Goal: Task Accomplishment & Management: Use online tool/utility

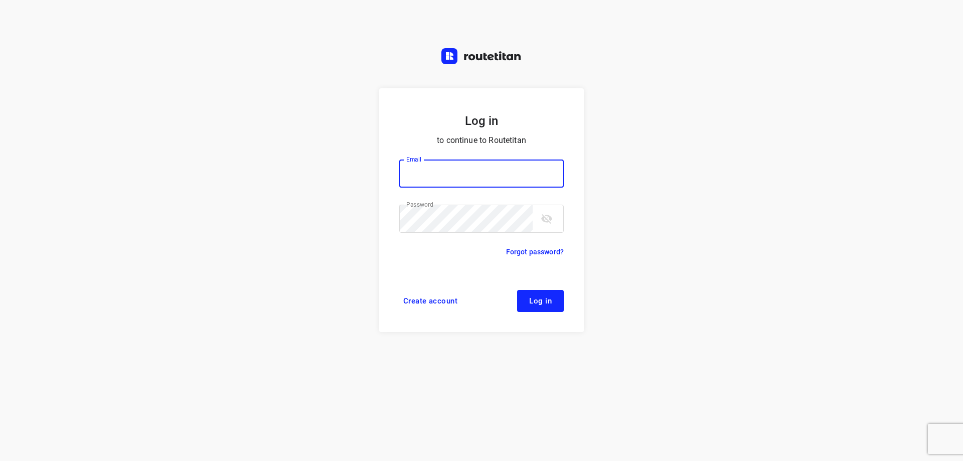
type input "[EMAIL_ADDRESS][DOMAIN_NAME]"
click at [541, 306] on button "Log in" at bounding box center [540, 301] width 47 height 22
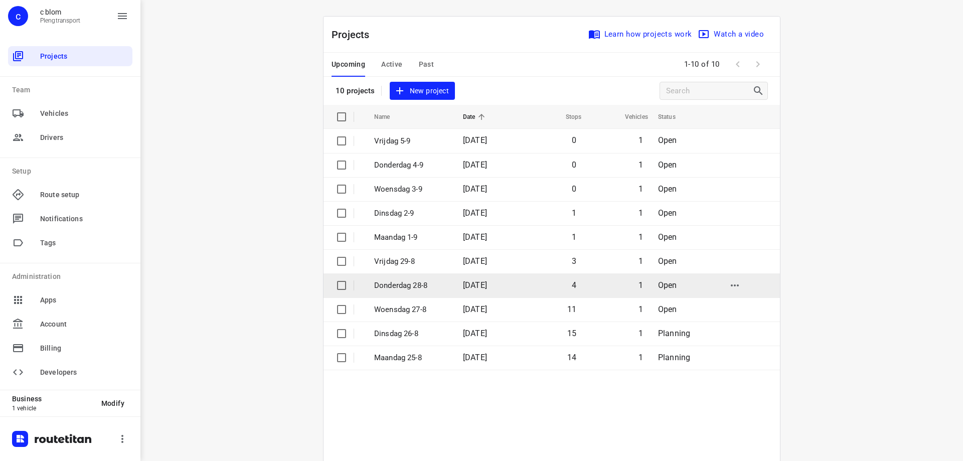
click at [422, 285] on p "Donderdag 28-8" at bounding box center [411, 286] width 74 height 12
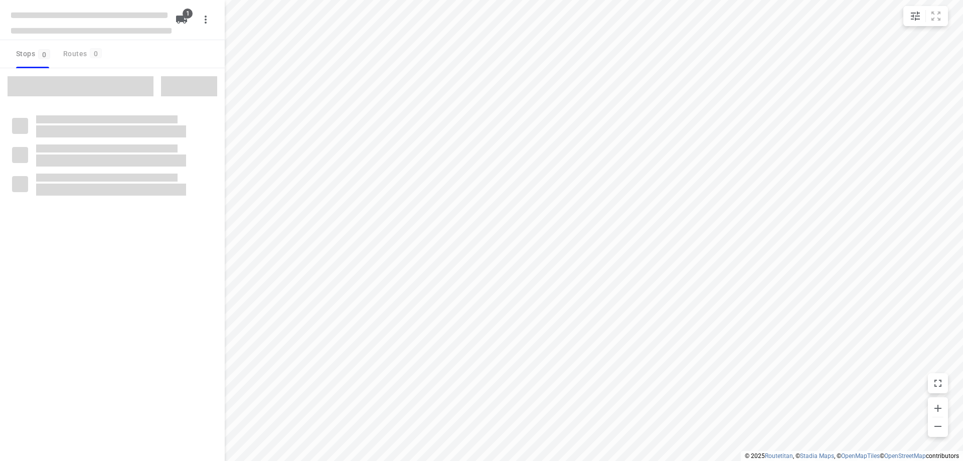
type input "distance"
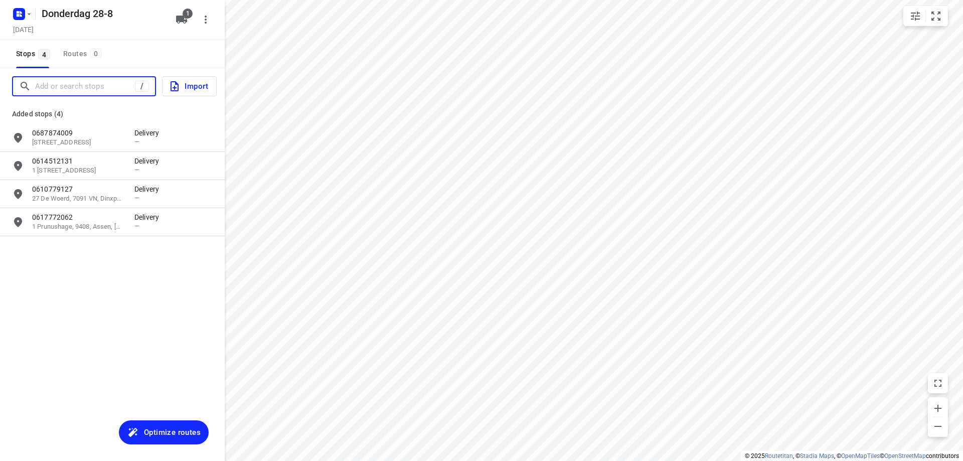
click at [72, 85] on input "Add or search stops" at bounding box center [85, 87] width 100 height 16
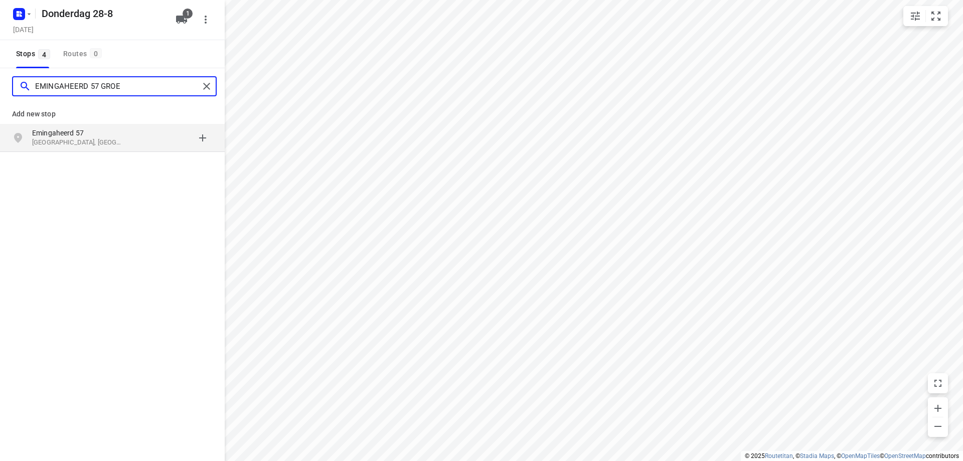
type input "EMINGAHEERD 57 GROE"
click at [131, 138] on div "Emingaheerd 57 Groningen, Nederland" at bounding box center [83, 138] width 102 height 20
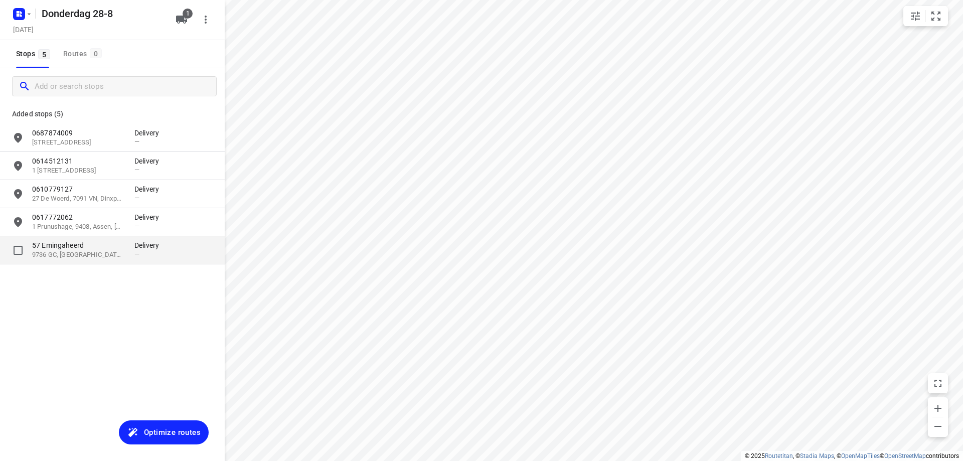
click at [142, 252] on div "—" at bounding box center [149, 254] width 30 height 8
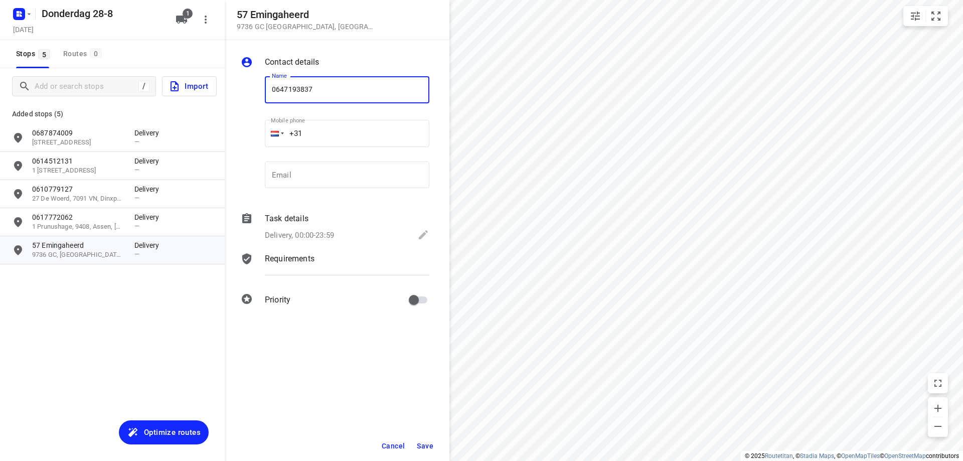
type input "0647193837"
click at [426, 445] on span "Save" at bounding box center [425, 446] width 17 height 8
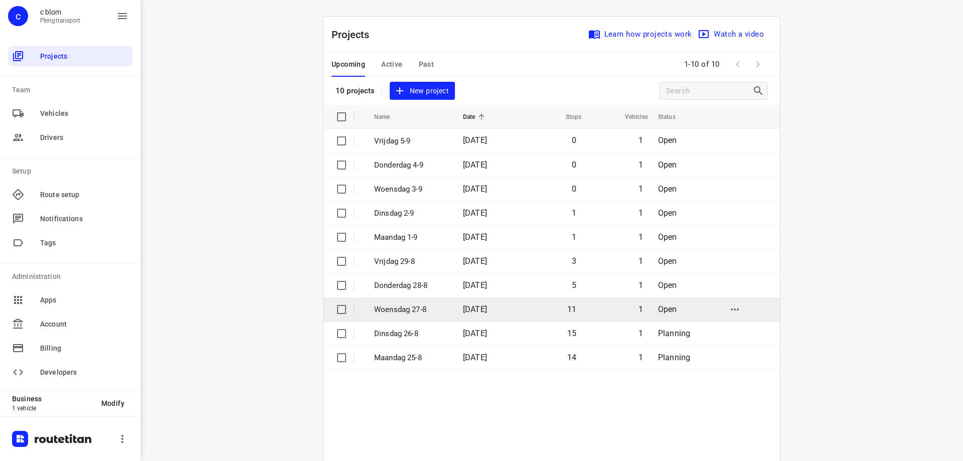
click at [400, 309] on p "Woensdag 27-8" at bounding box center [411, 310] width 74 height 12
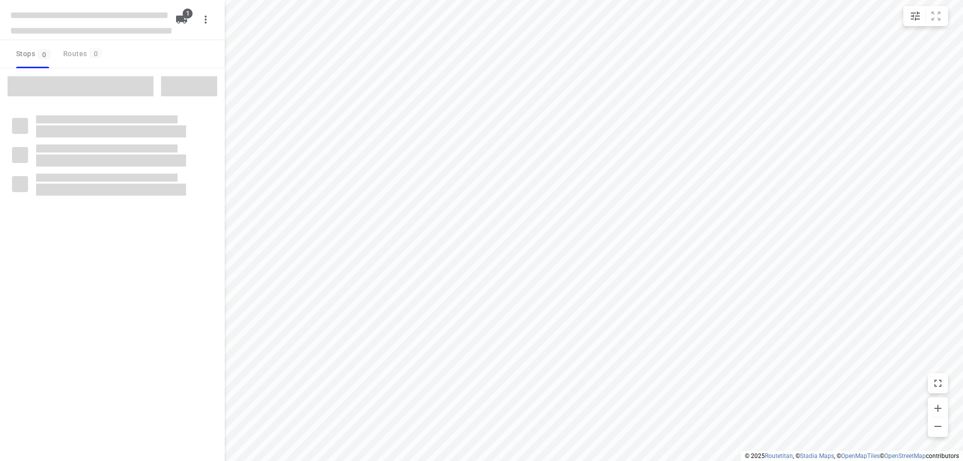
type input "distance"
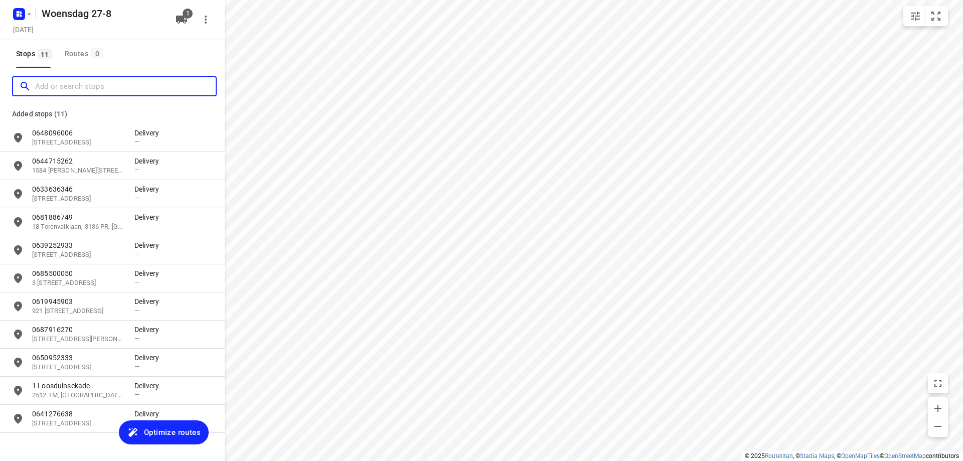
click at [95, 86] on input "Add or search stops" at bounding box center [125, 87] width 180 height 16
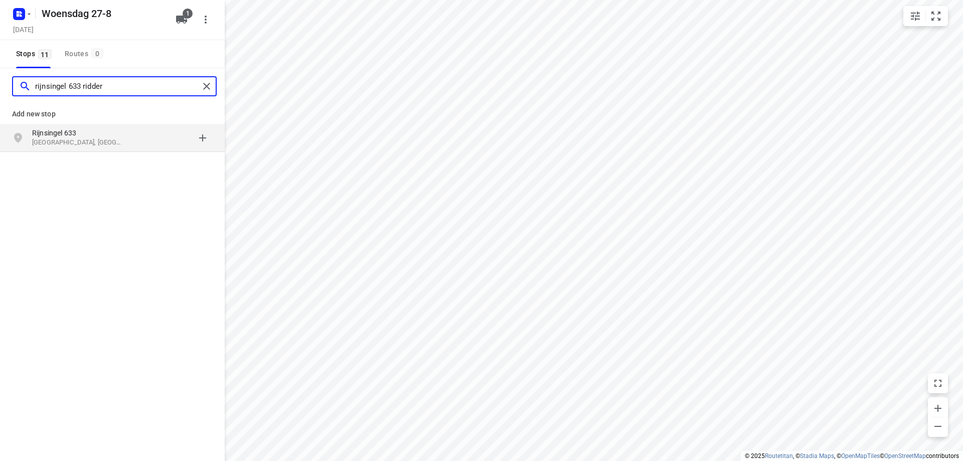
type input "rijnsingel 633 ridder"
click at [139, 128] on div "grid" at bounding box center [173, 138] width 78 height 20
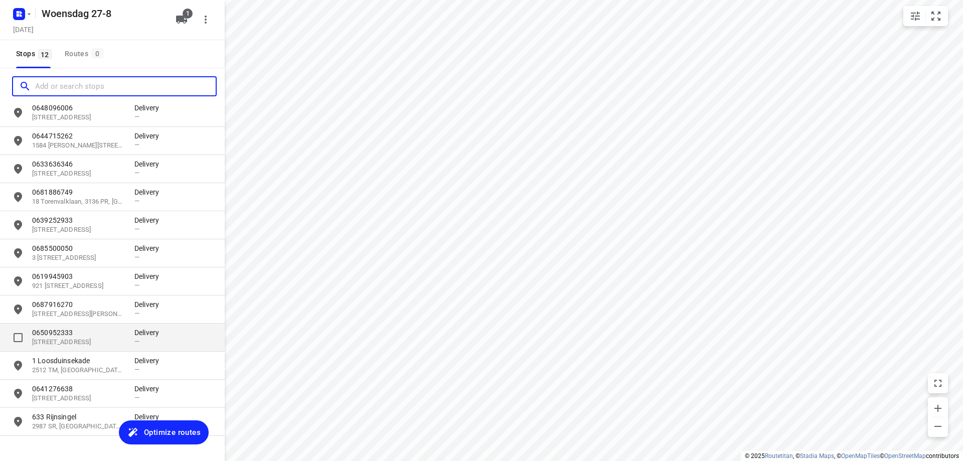
scroll to position [46, 0]
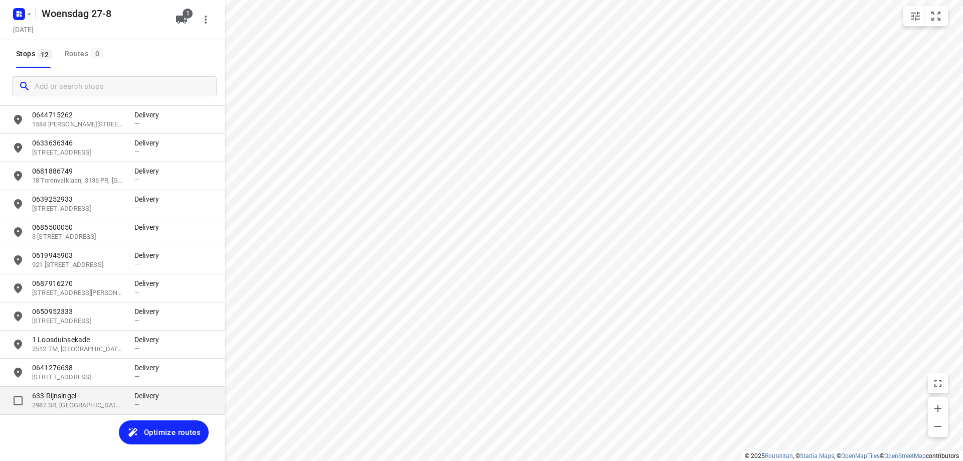
click at [111, 402] on p "2987 SR, Ridderkerk, NL" at bounding box center [78, 406] width 92 height 10
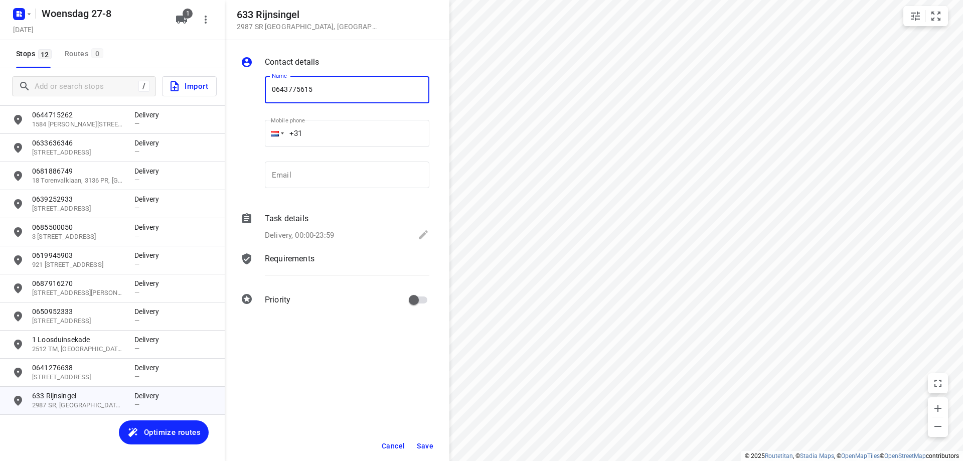
type input "0643775615"
click at [428, 446] on span "Save" at bounding box center [425, 446] width 17 height 8
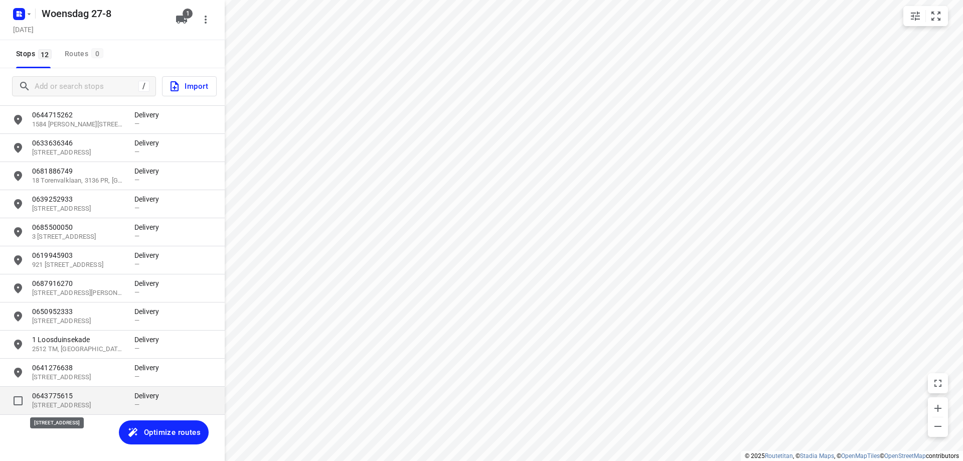
click at [105, 407] on p "633 Rijnsingel, 2987 SR, Ridderkerk, NL" at bounding box center [78, 406] width 92 height 10
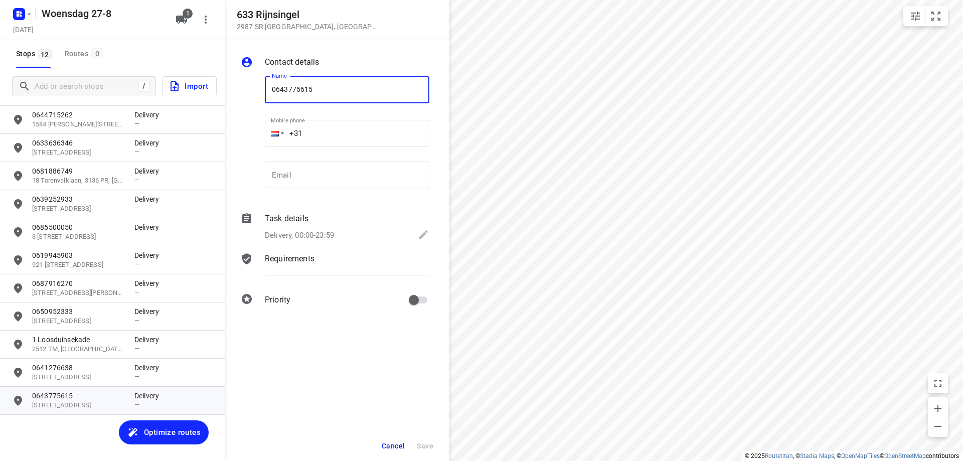
click at [399, 447] on span "Cancel" at bounding box center [393, 446] width 23 height 8
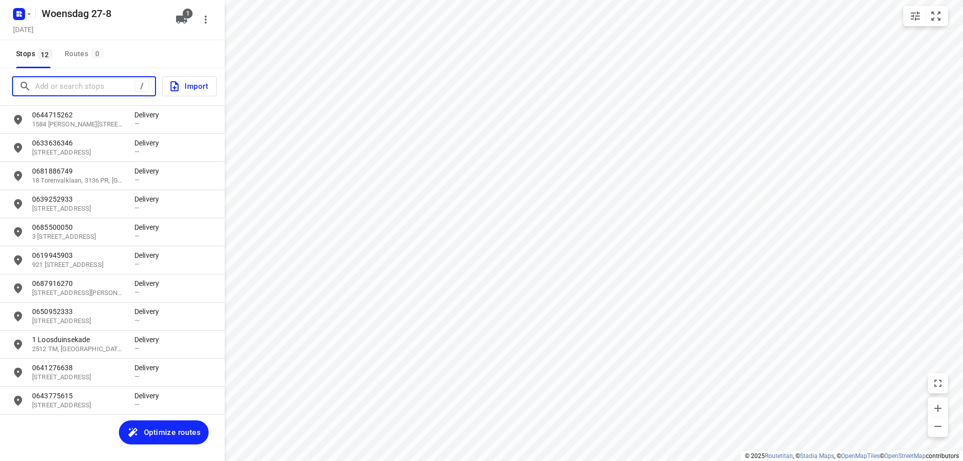
click at [82, 90] on input "Add or search stops" at bounding box center [85, 87] width 100 height 16
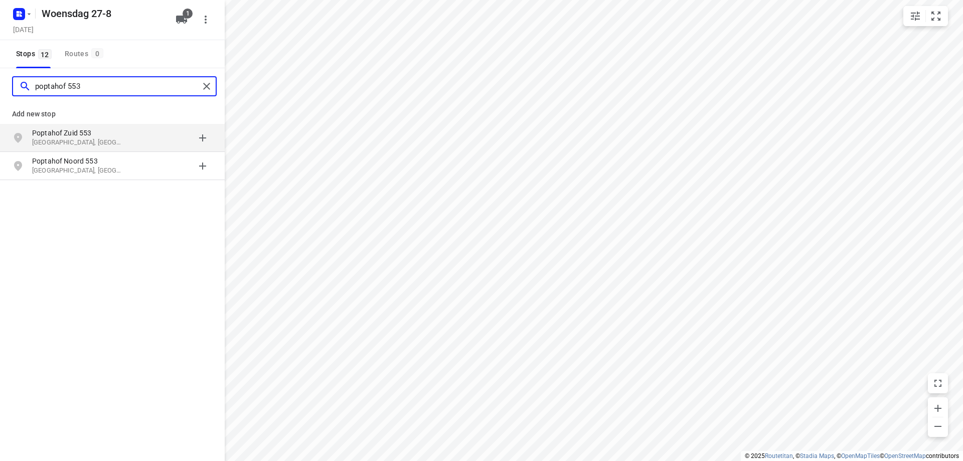
type input "poptahof 553"
click at [97, 133] on p "Poptahof Zuid 553" at bounding box center [78, 133] width 92 height 10
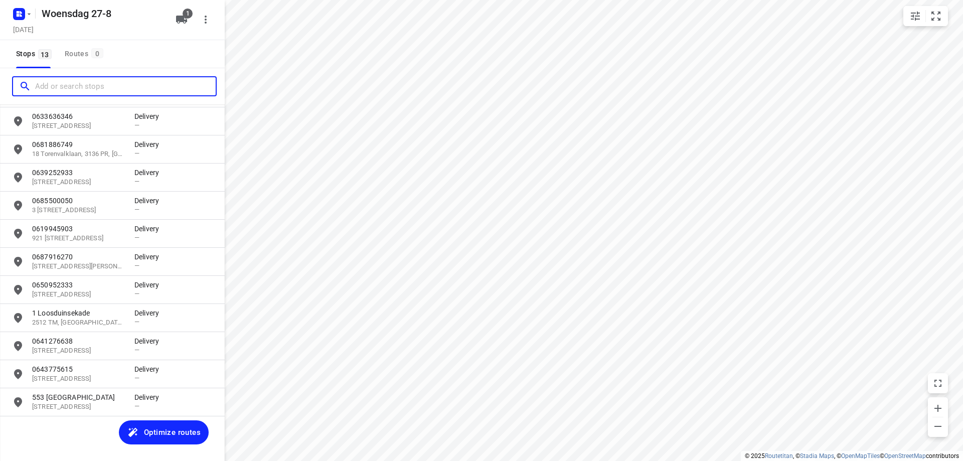
scroll to position [74, 0]
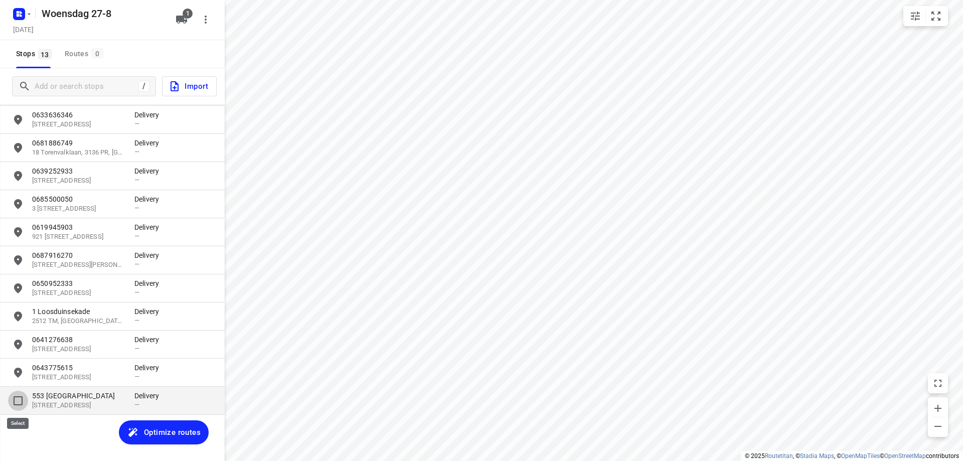
click at [18, 404] on input "grid" at bounding box center [18, 401] width 20 height 20
checkbox input "true"
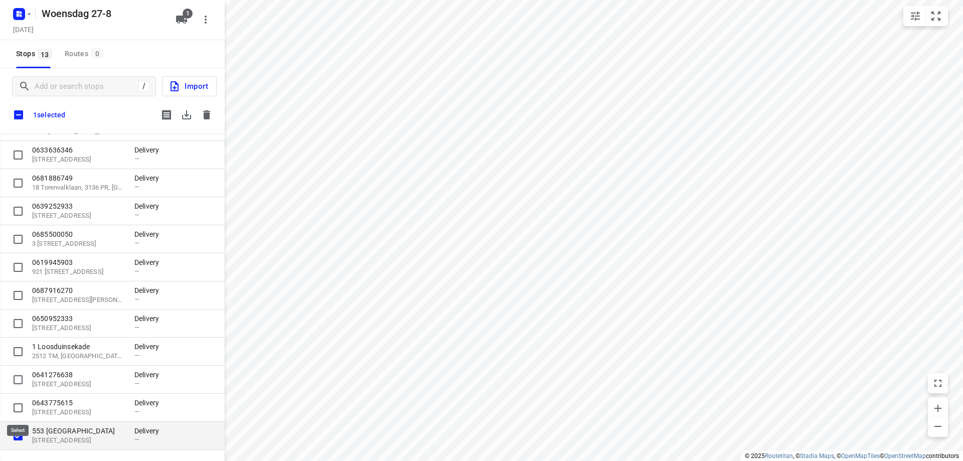
scroll to position [68, 0]
click at [204, 114] on icon "button" at bounding box center [206, 114] width 7 height 9
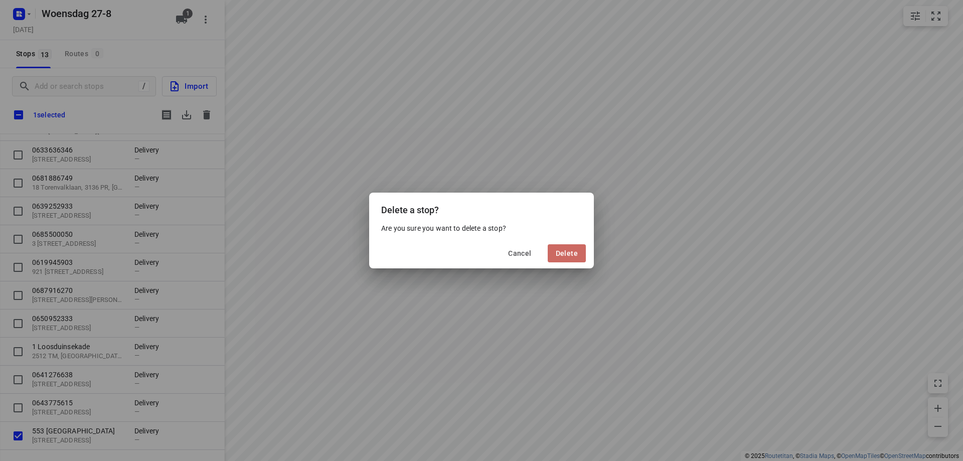
click at [572, 259] on button "Delete" at bounding box center [566, 253] width 38 height 18
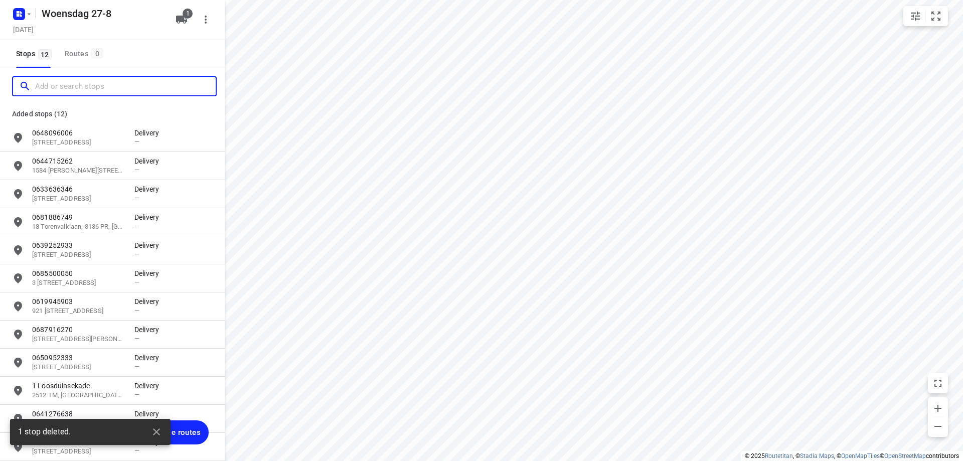
click at [88, 85] on input "Add or search stops" at bounding box center [125, 87] width 180 height 16
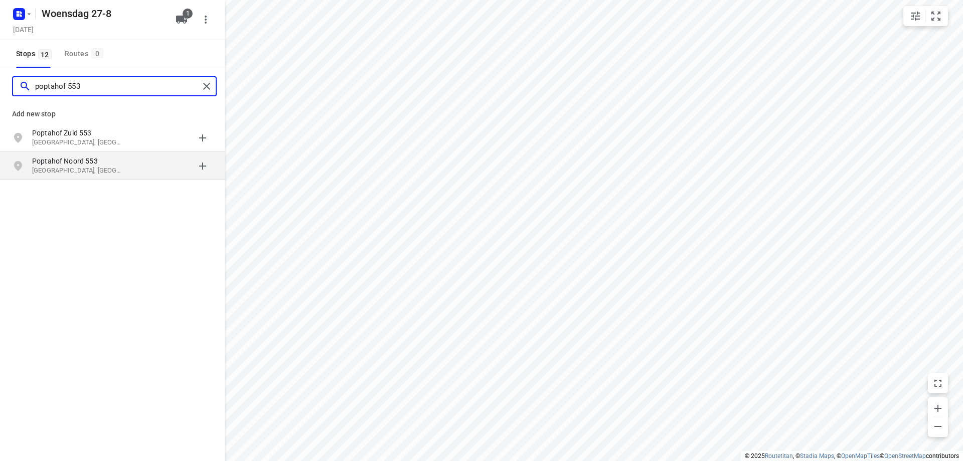
type input "poptahof 553"
click at [98, 166] on p "Delft, Nederland" at bounding box center [78, 171] width 92 height 10
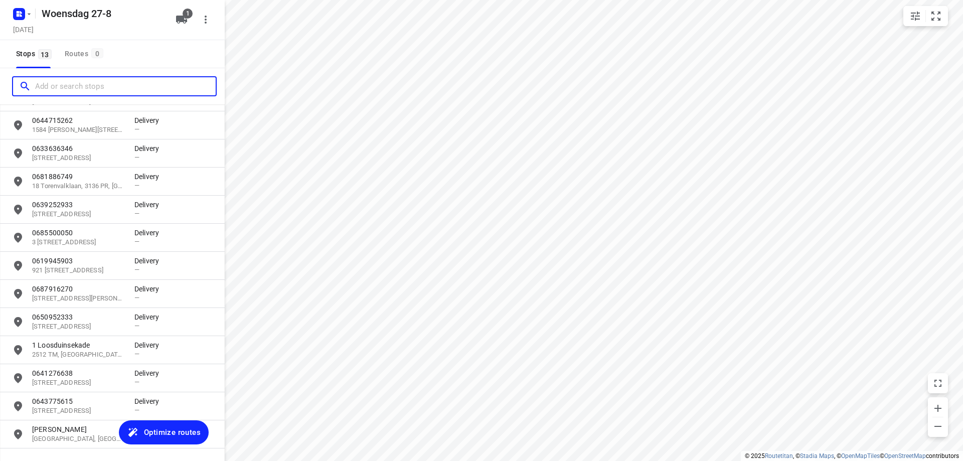
scroll to position [74, 0]
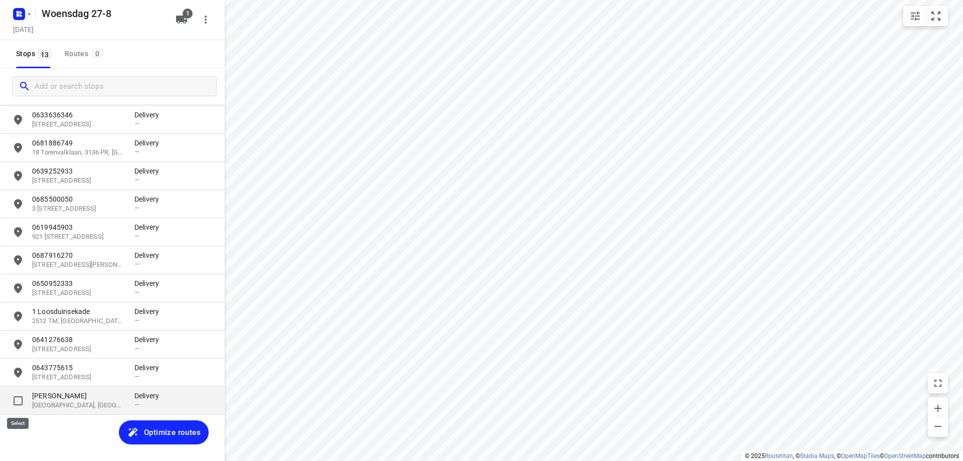
click at [16, 407] on input "grid" at bounding box center [18, 401] width 20 height 20
checkbox input "true"
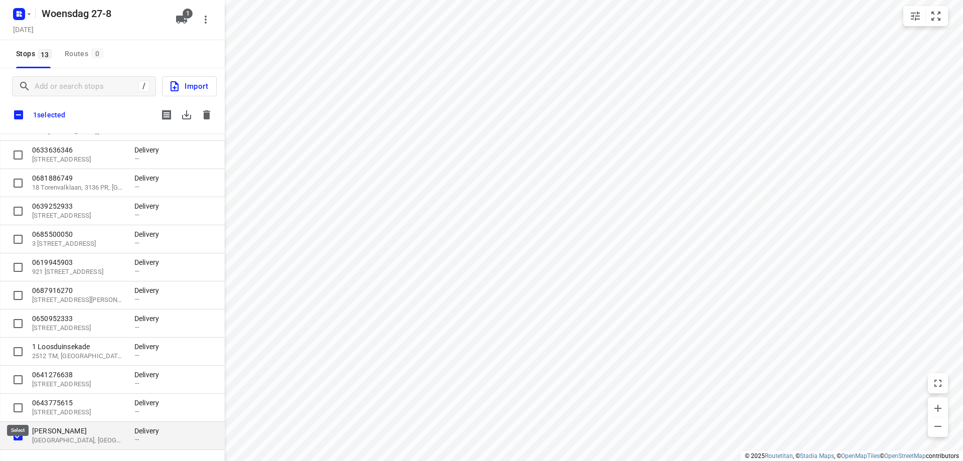
scroll to position [68, 0]
click at [206, 115] on icon "button" at bounding box center [206, 114] width 7 height 9
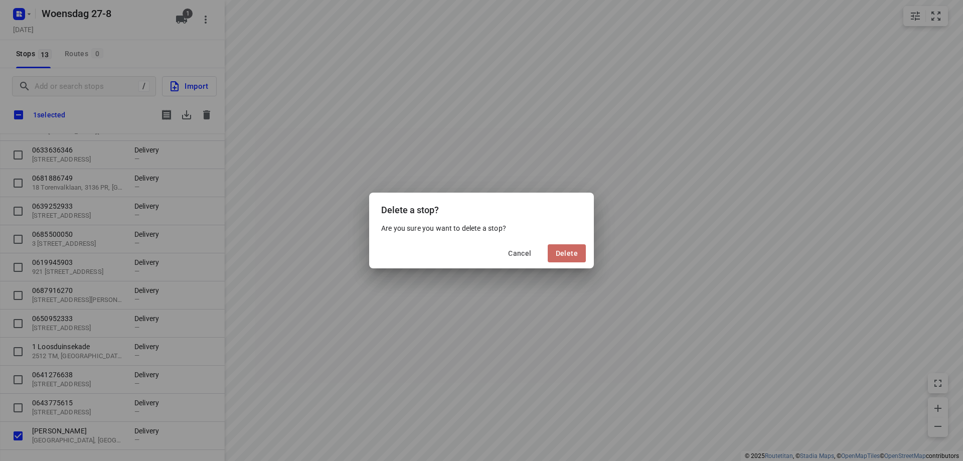
click at [582, 257] on button "Delete" at bounding box center [566, 253] width 38 height 18
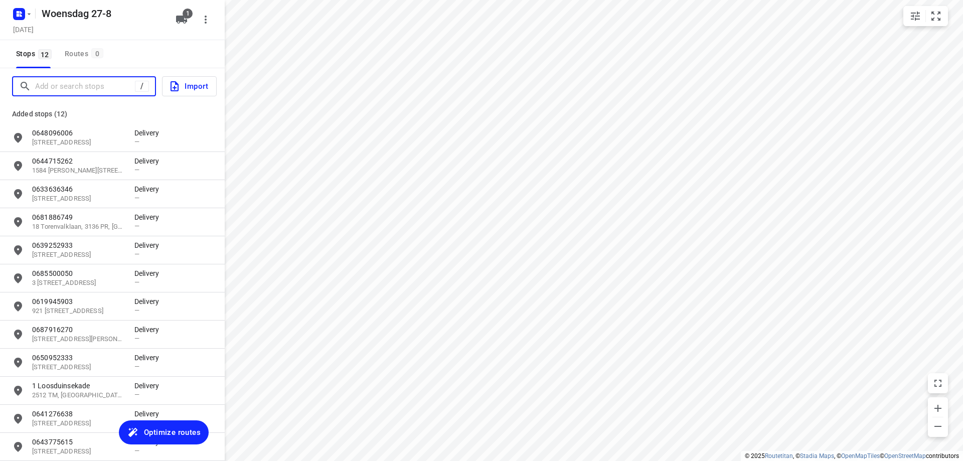
click at [99, 80] on input "Add or search stops" at bounding box center [85, 87] width 100 height 16
paste input "Poptahof Zuid 553 2624 Sj Delft"
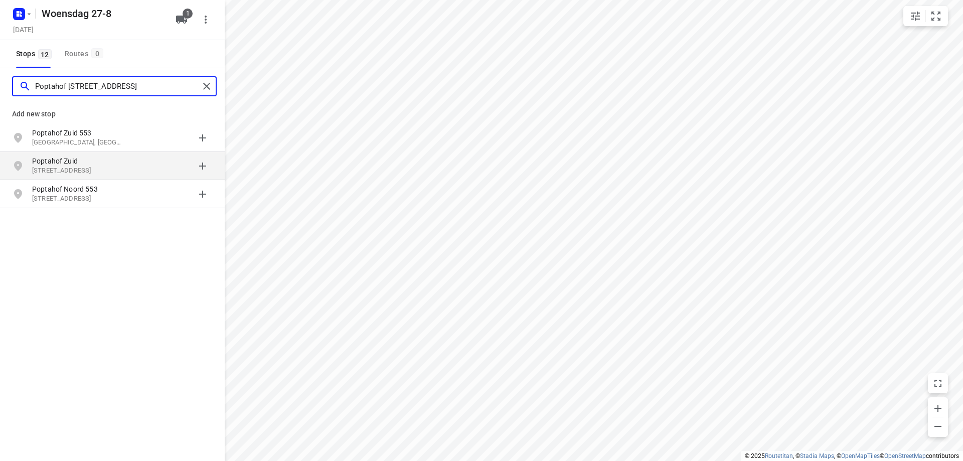
type input "Poptahof Zuid 553 2624 Sj Delft"
click at [109, 160] on p "Poptahof Zuid" at bounding box center [78, 161] width 92 height 10
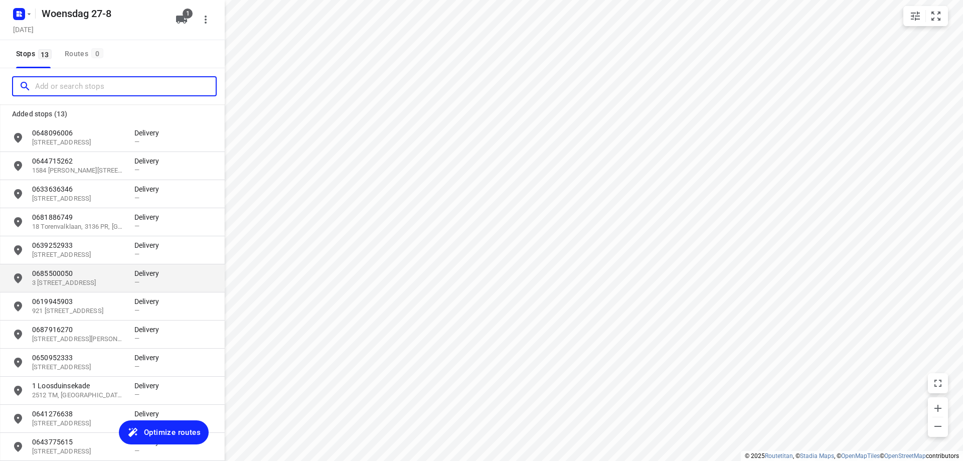
scroll to position [74, 0]
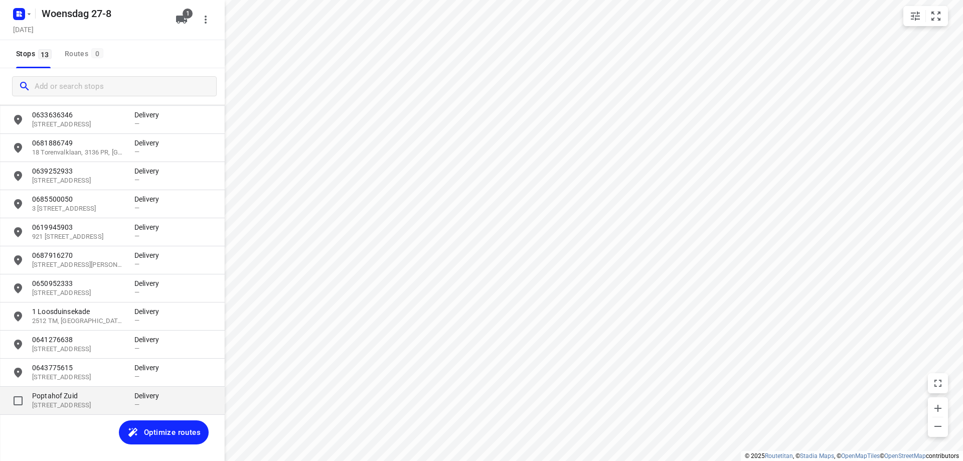
click at [65, 398] on p "Poptahof Zuid" at bounding box center [78, 396] width 92 height 10
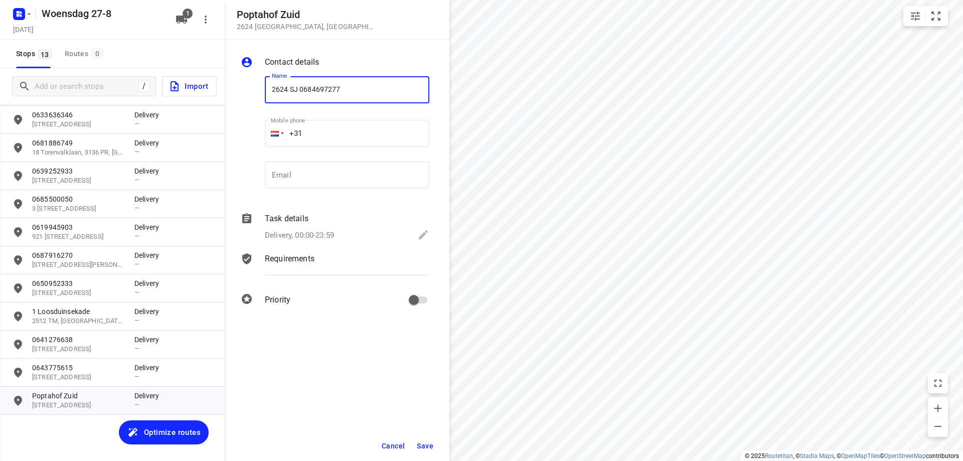
type input "2624 SJ 0684697277"
click at [431, 440] on button "Save" at bounding box center [425, 446] width 25 height 18
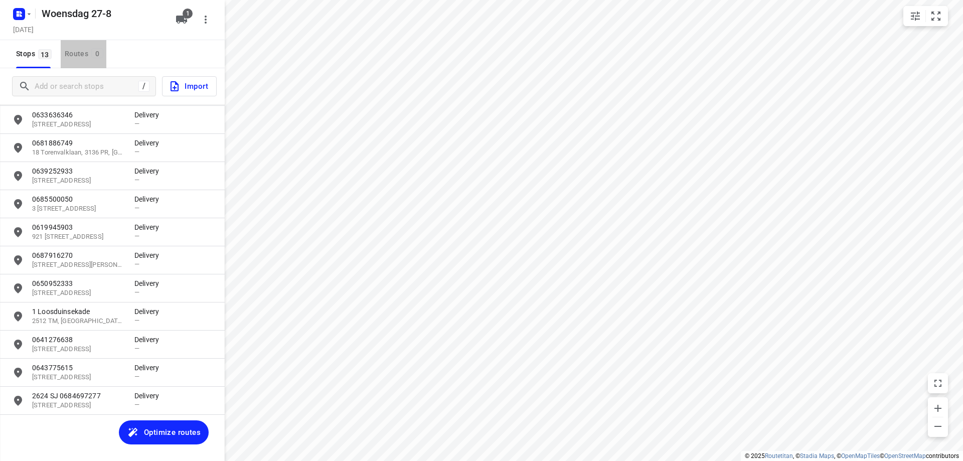
drag, startPoint x: 105, startPoint y: 51, endPoint x: 103, endPoint y: 57, distance: 6.8
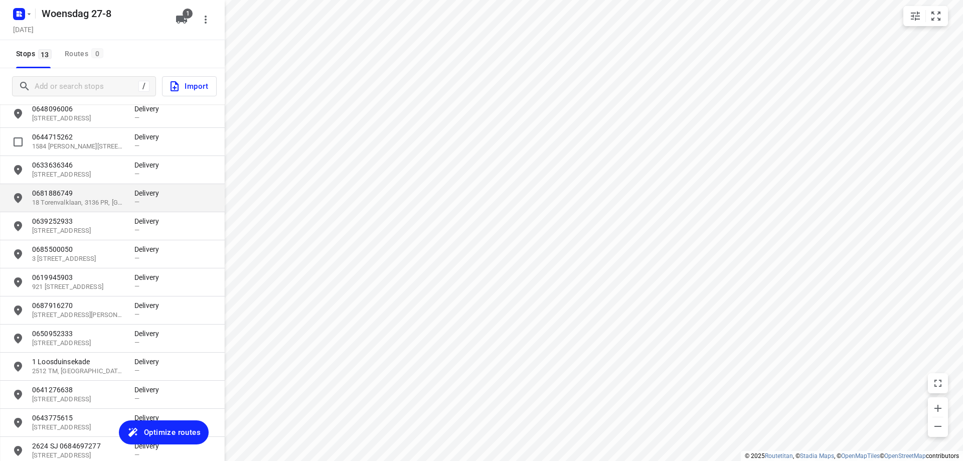
scroll to position [0, 0]
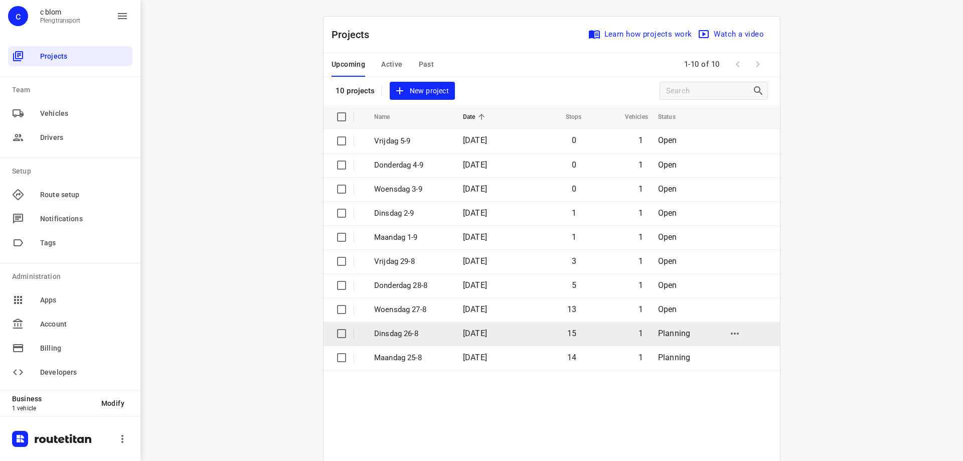
click at [446, 330] on td "Dinsdag 26-8" at bounding box center [409, 333] width 91 height 24
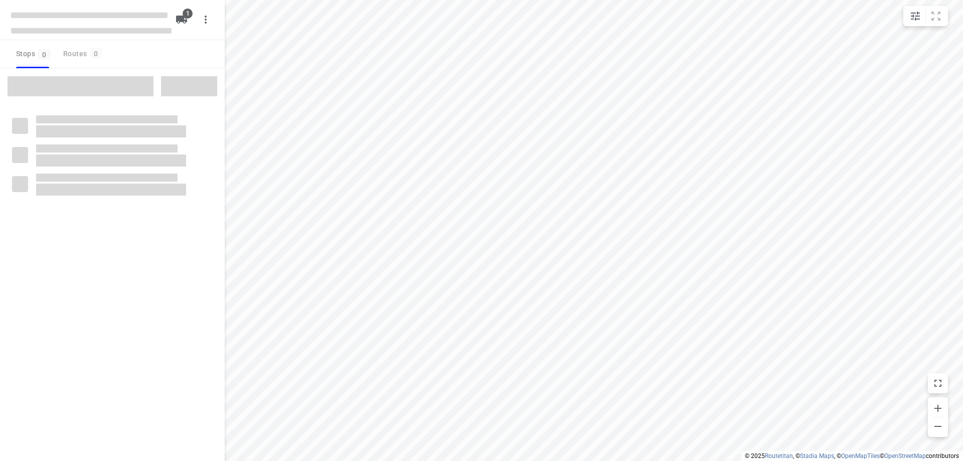
type input "distance"
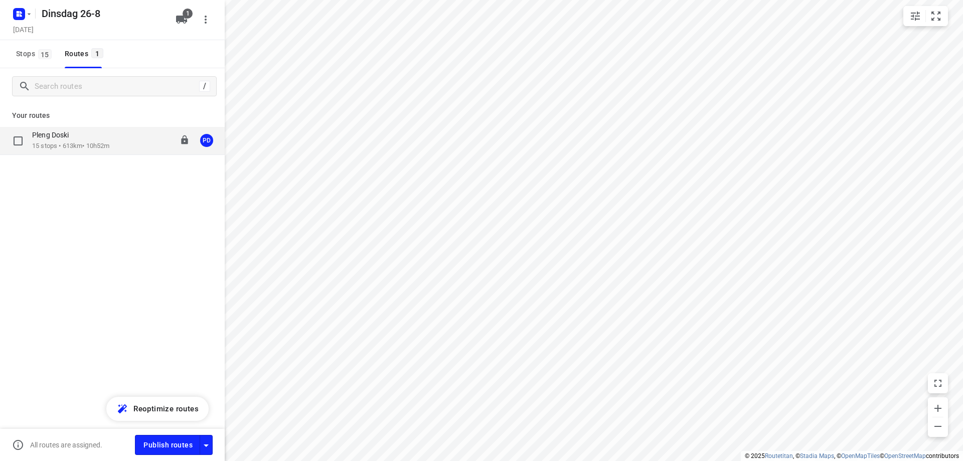
click at [130, 152] on div "Pleng Doski 15 stops • 613km • 10h52m 08:00-18:52 PD" at bounding box center [112, 141] width 225 height 28
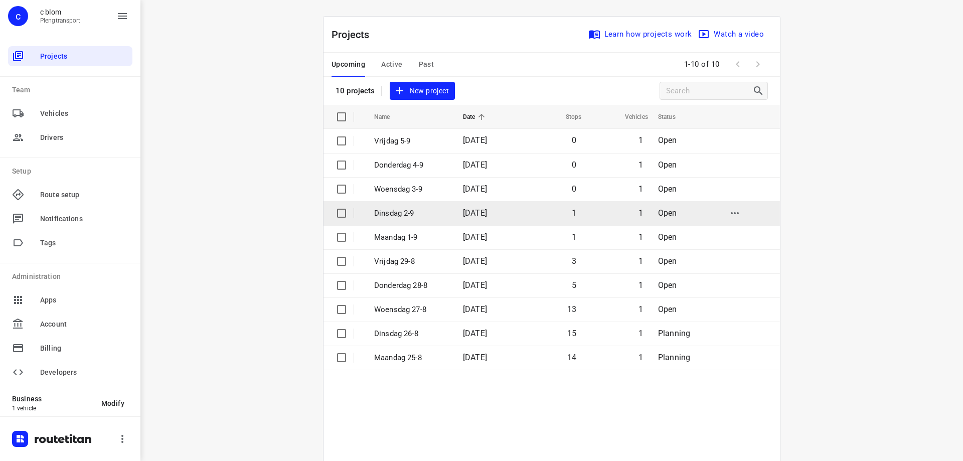
click at [430, 213] on p "Dinsdag 2-9" at bounding box center [411, 214] width 74 height 12
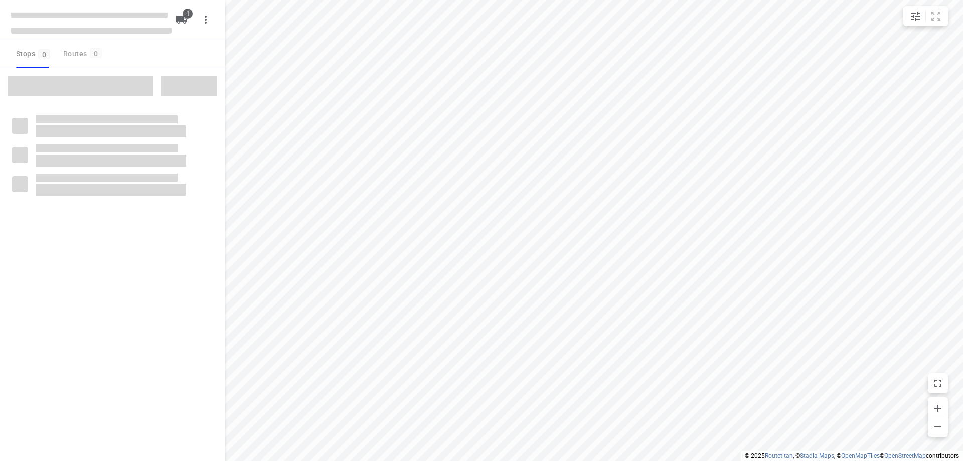
type input "distance"
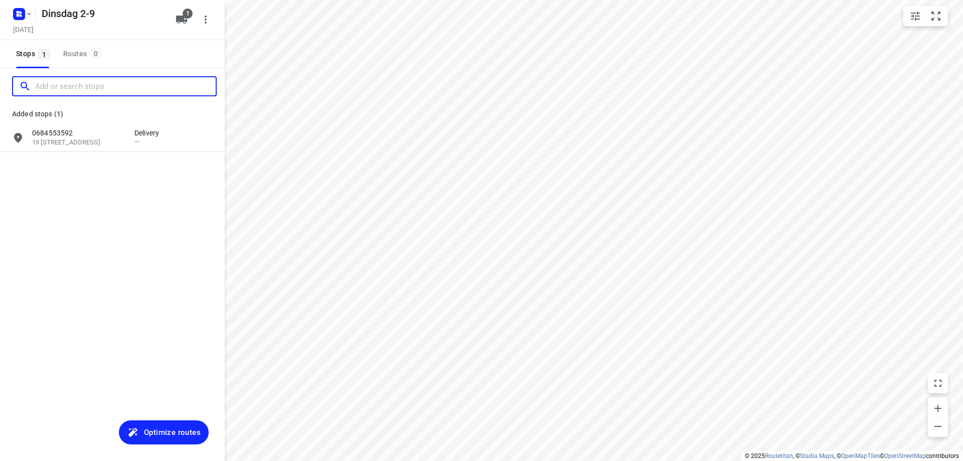
click at [98, 87] on input "Add or search stops" at bounding box center [125, 87] width 180 height 16
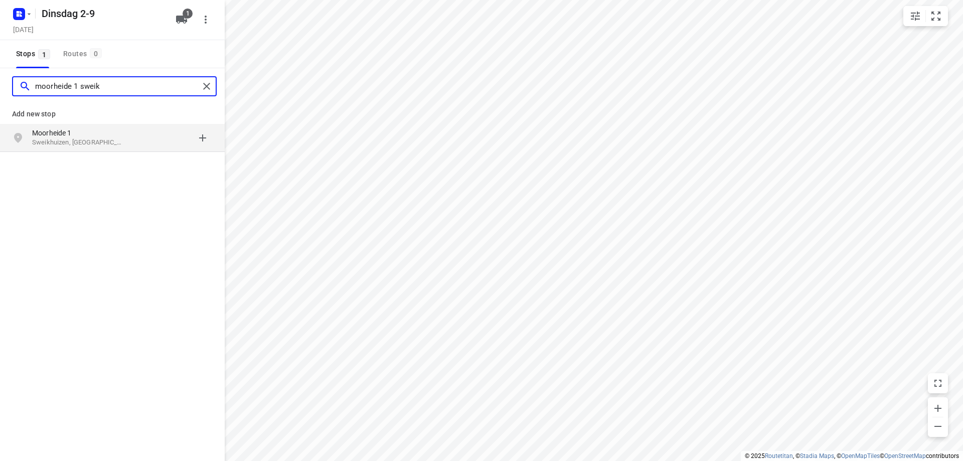
type input "moorheide 1 sweik"
click at [117, 141] on p "Sweikhuizen, Nederland" at bounding box center [78, 143] width 92 height 10
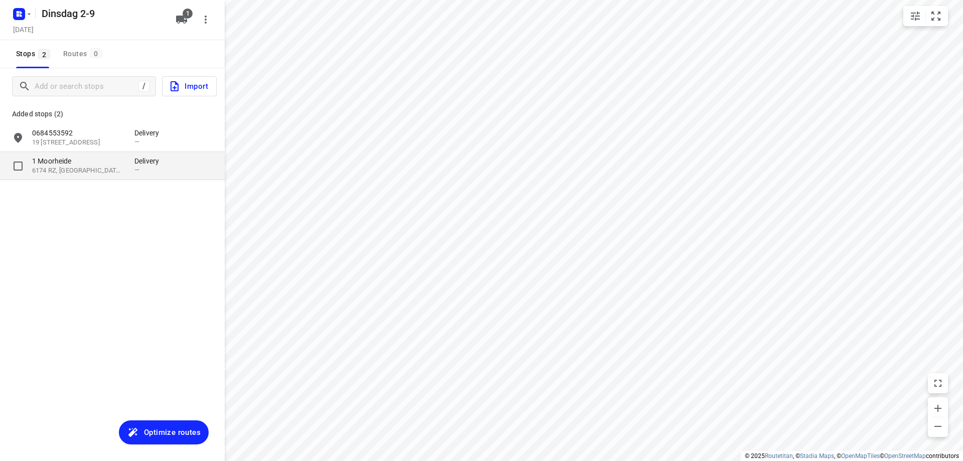
click at [88, 165] on p "1 Moorheide" at bounding box center [78, 161] width 92 height 10
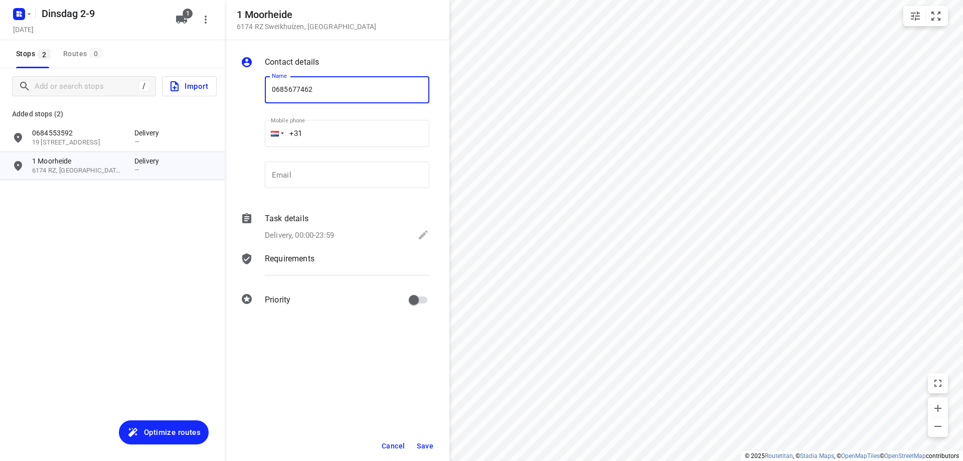
type input "0685677462"
click at [428, 444] on span "Save" at bounding box center [425, 446] width 17 height 8
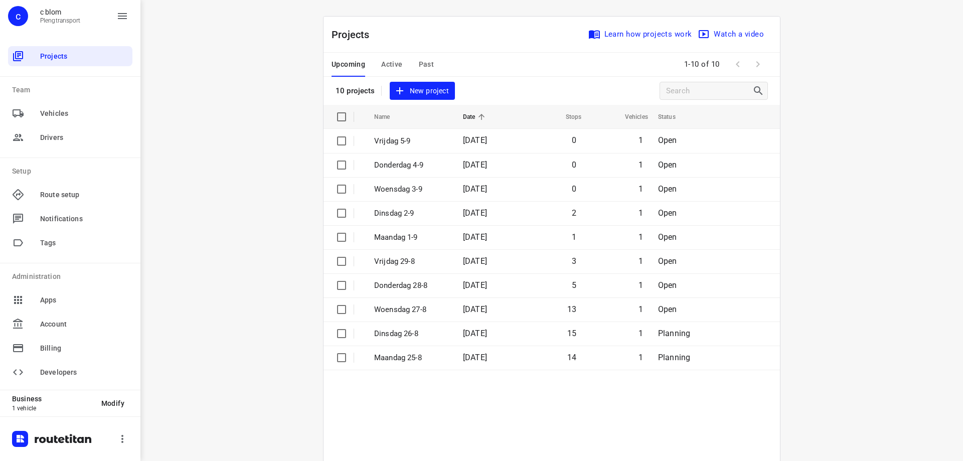
click at [198, 56] on div "i © 2025 Routetitan , © Stadia Maps , © OpenMapTiles © OpenStreetMap contributo…" at bounding box center [551, 230] width 822 height 461
click at [888, 155] on div "i © 2025 Routetitan , © Stadia Maps , © OpenMapTiles © OpenStreetMap contributo…" at bounding box center [551, 230] width 822 height 461
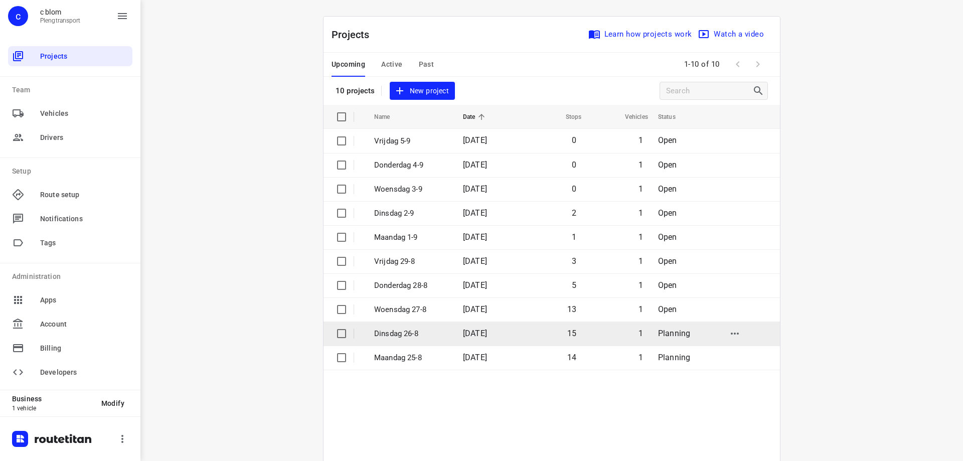
click at [567, 327] on td "15" at bounding box center [551, 333] width 64 height 24
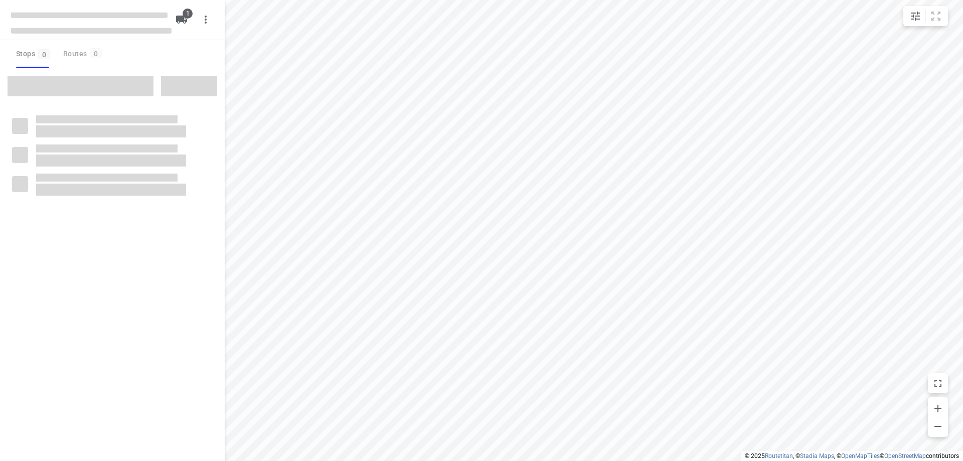
type input "distance"
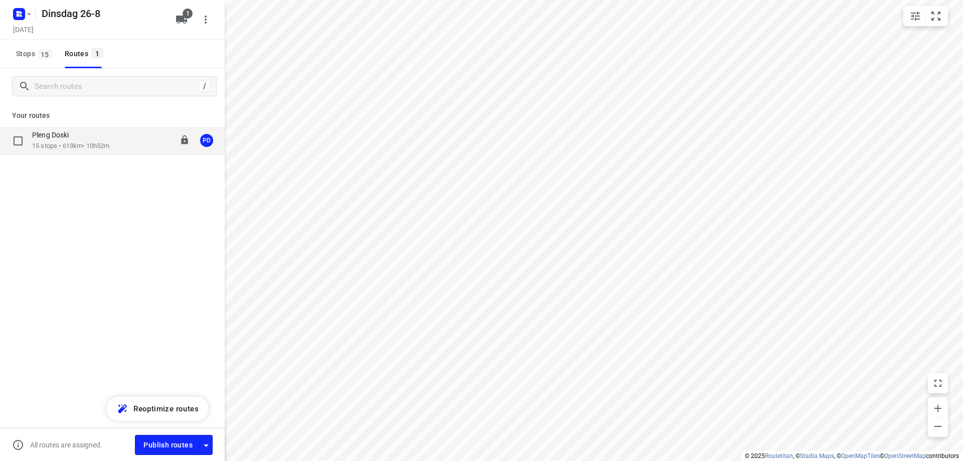
click at [68, 149] on p "15 stops • 613km • 10h52m" at bounding box center [70, 146] width 77 height 10
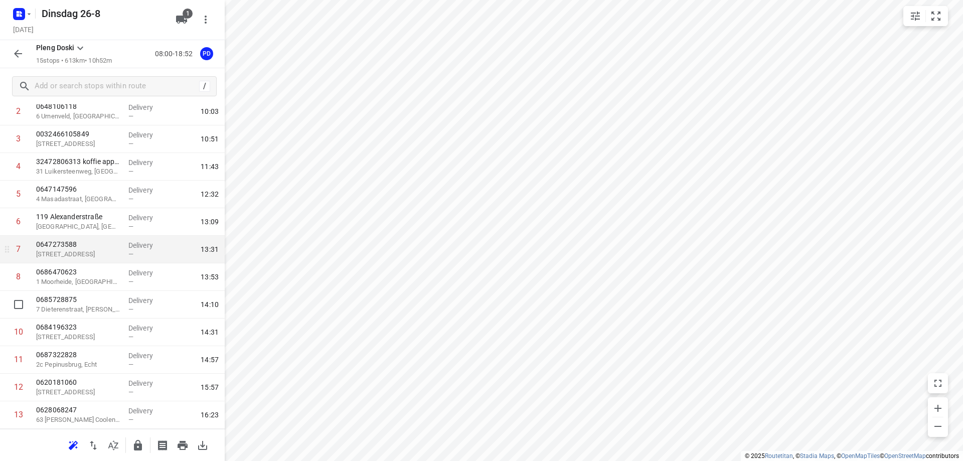
scroll to position [100, 0]
